Goal: Information Seeking & Learning: Find specific fact

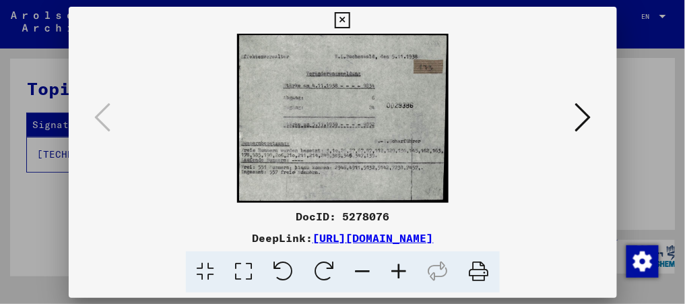
scroll to position [548, 0]
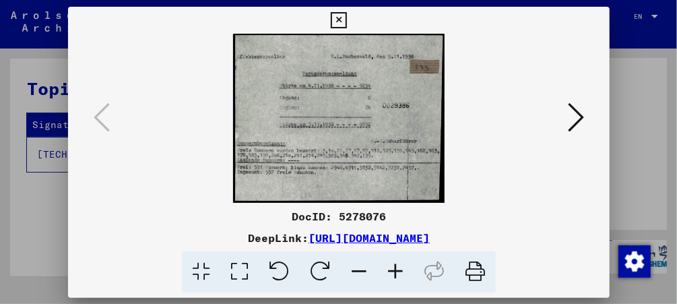
click at [392, 125] on img at bounding box center [339, 118] width 450 height 169
drag, startPoint x: 0, startPoint y: 0, endPoint x: 392, endPoint y: 125, distance: 411.5
click at [392, 125] on img at bounding box center [339, 118] width 450 height 169
click at [584, 117] on icon at bounding box center [576, 117] width 16 height 32
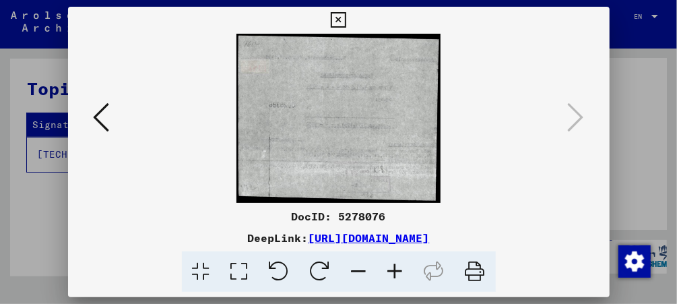
click at [338, 26] on icon at bounding box center [338, 20] width 15 height 16
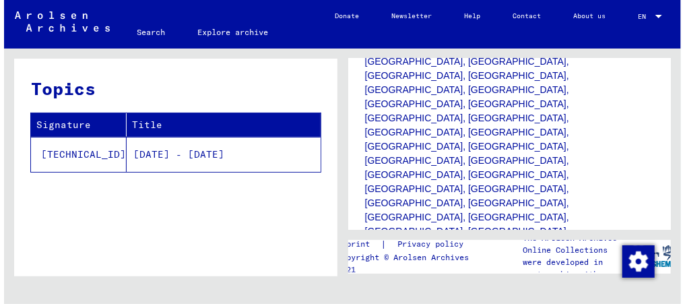
scroll to position [534, 0]
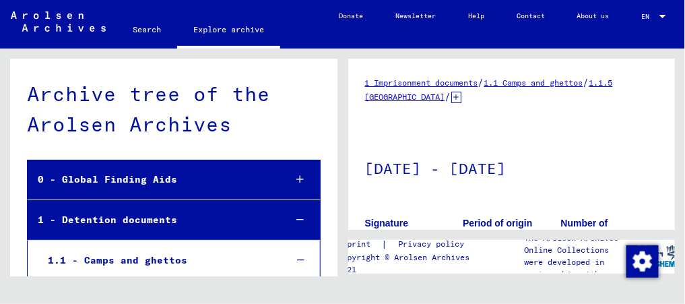
click at [301, 131] on div "Archive tree of the Arolsen Archives" at bounding box center [174, 109] width 294 height 61
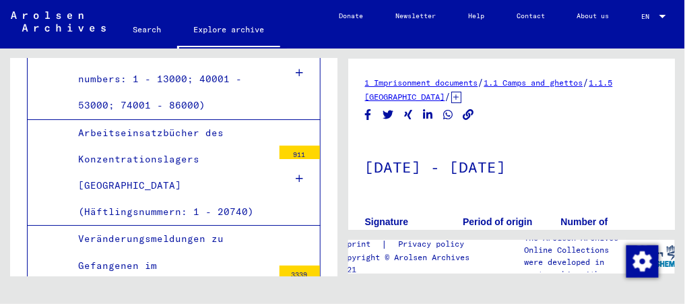
scroll to position [829, 0]
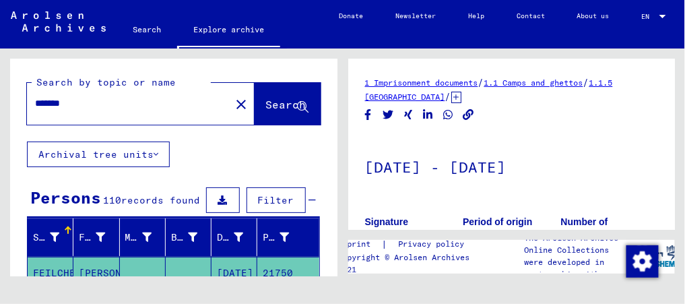
type input "**********"
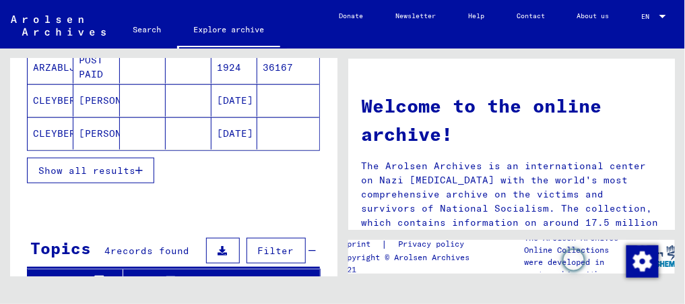
scroll to position [273, 0]
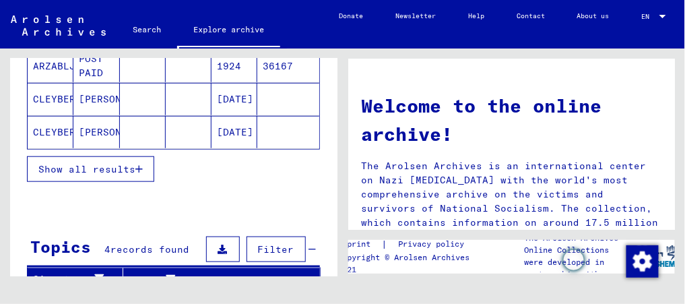
click at [121, 176] on button "Show all results" at bounding box center [90, 169] width 127 height 26
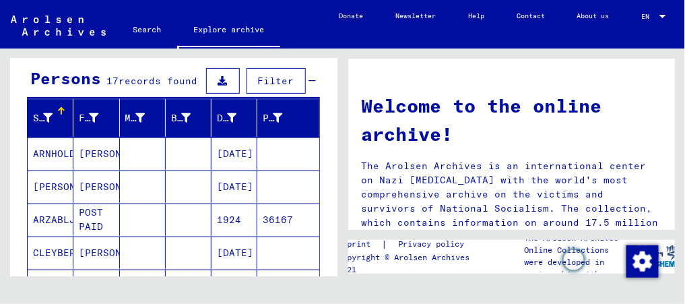
scroll to position [119, 0]
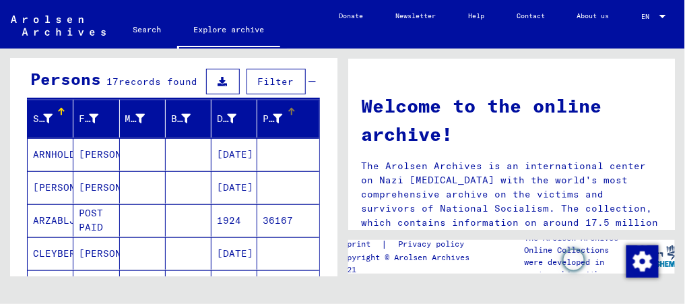
click at [288, 108] on div at bounding box center [292, 112] width 8 height 8
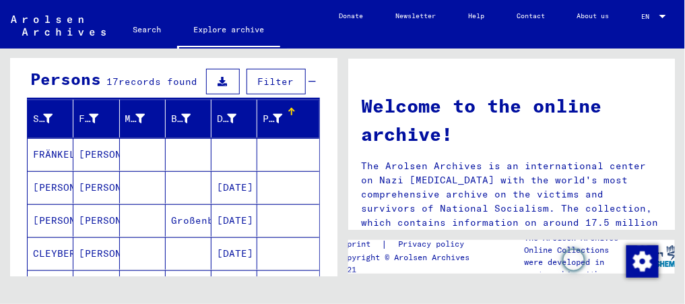
click at [92, 148] on mat-cell "[PERSON_NAME]" at bounding box center [96, 154] width 46 height 32
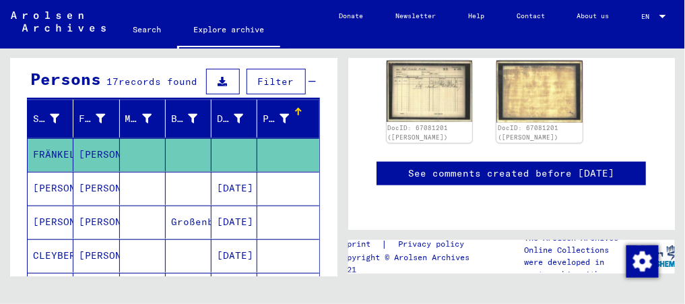
scroll to position [292, 0]
click at [298, 108] on div at bounding box center [300, 110] width 4 height 4
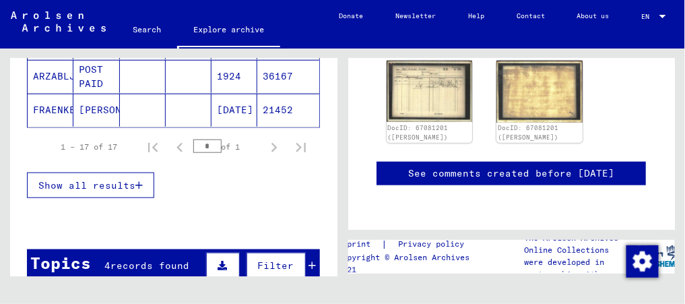
scroll to position [299, 0]
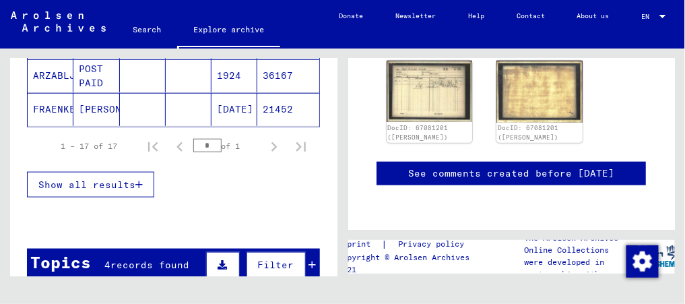
click at [117, 172] on button "Show all results" at bounding box center [90, 185] width 127 height 26
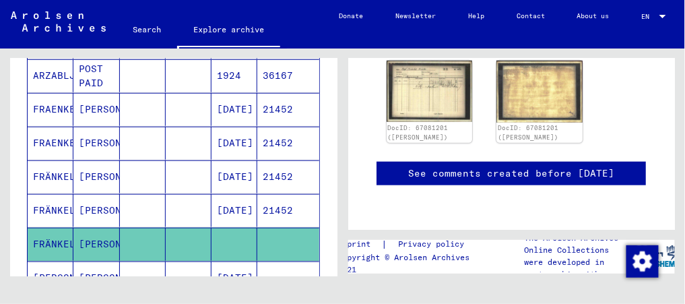
click at [280, 102] on mat-cell "21452" at bounding box center [287, 109] width 61 height 33
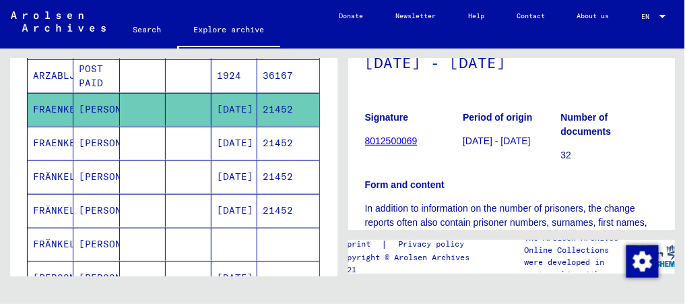
scroll to position [105, 0]
click at [381, 140] on link "8012500069" at bounding box center [391, 140] width 53 height 11
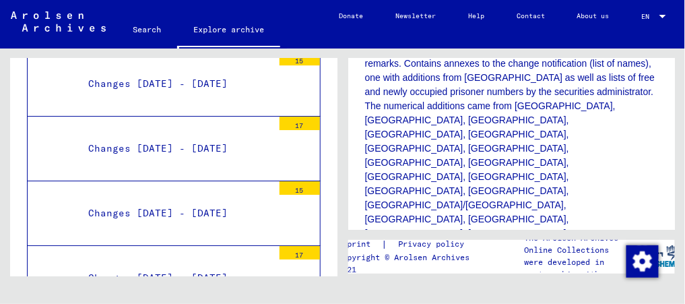
scroll to position [5602, 0]
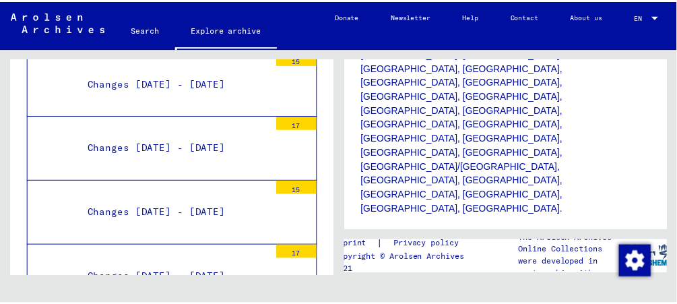
scroll to position [637, 0]
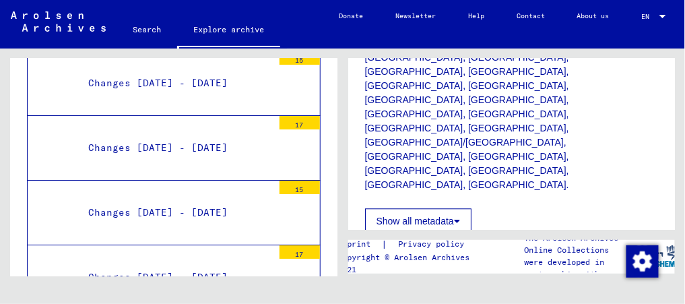
drag, startPoint x: 617, startPoint y: 200, endPoint x: 615, endPoint y: 214, distance: 13.6
